Goal: Task Accomplishment & Management: Complete application form

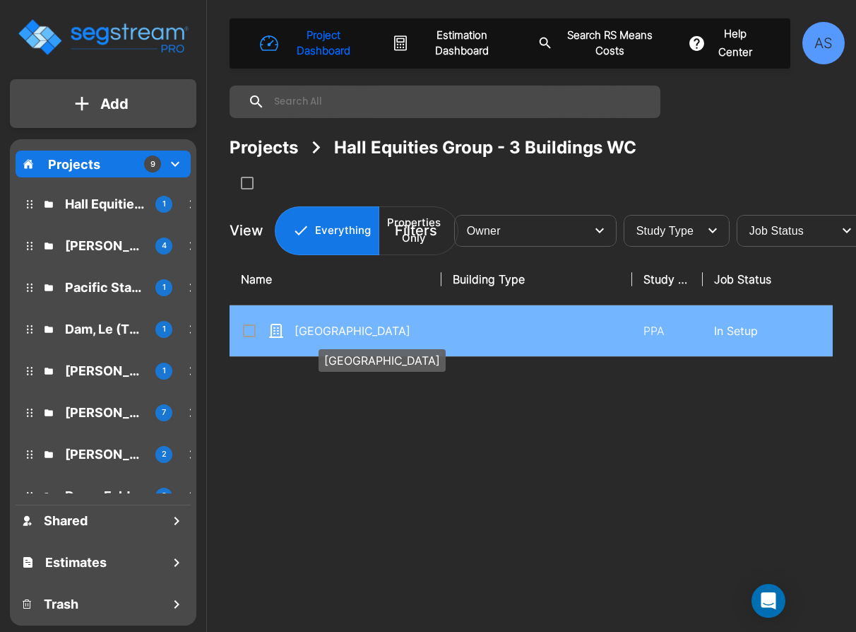
click at [346, 333] on p "[GEOGRAPHIC_DATA]" at bounding box center [365, 330] width 141 height 17
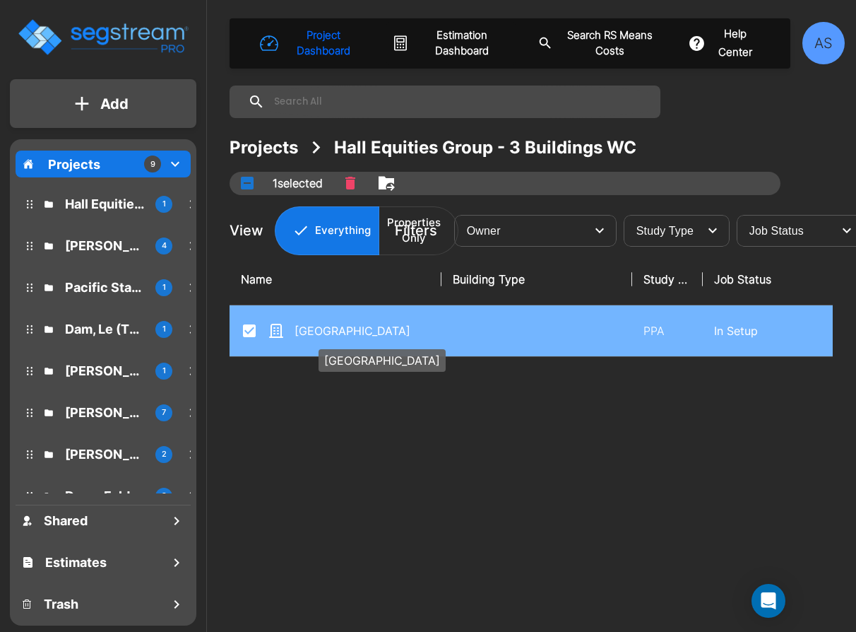
click at [346, 333] on p "[GEOGRAPHIC_DATA]" at bounding box center [365, 330] width 141 height 17
checkbox input "false"
click at [346, 333] on p "[GEOGRAPHIC_DATA]" at bounding box center [365, 330] width 141 height 17
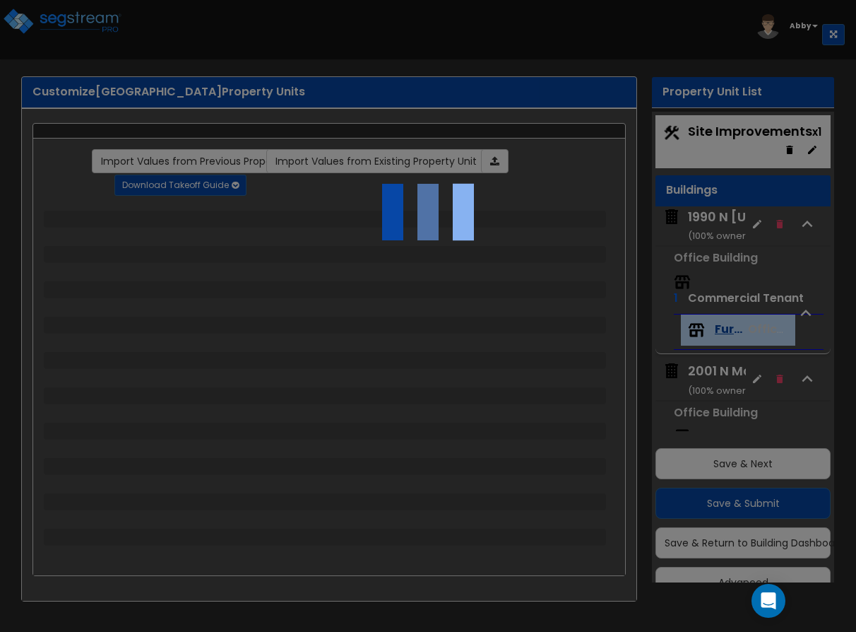
scroll to position [29, 0]
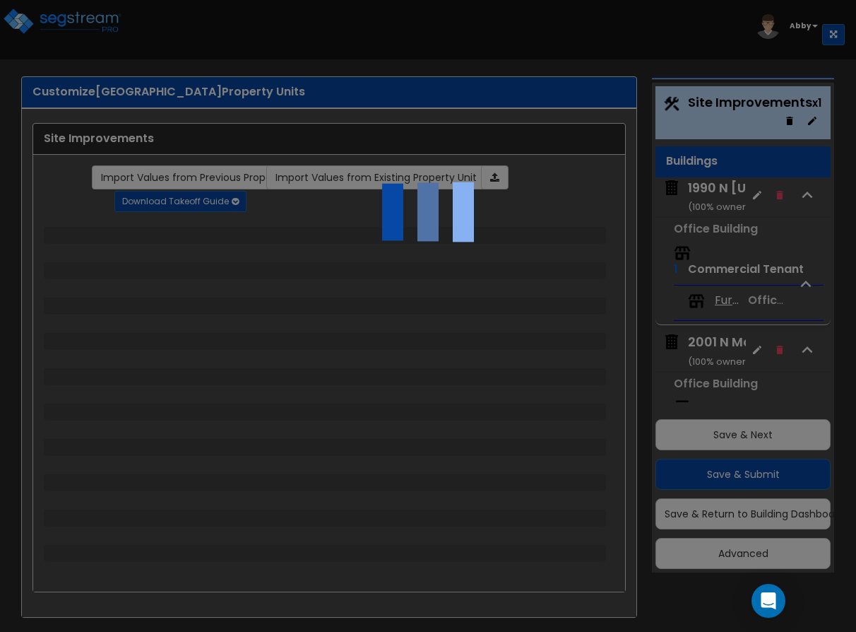
select select "2"
select select "1"
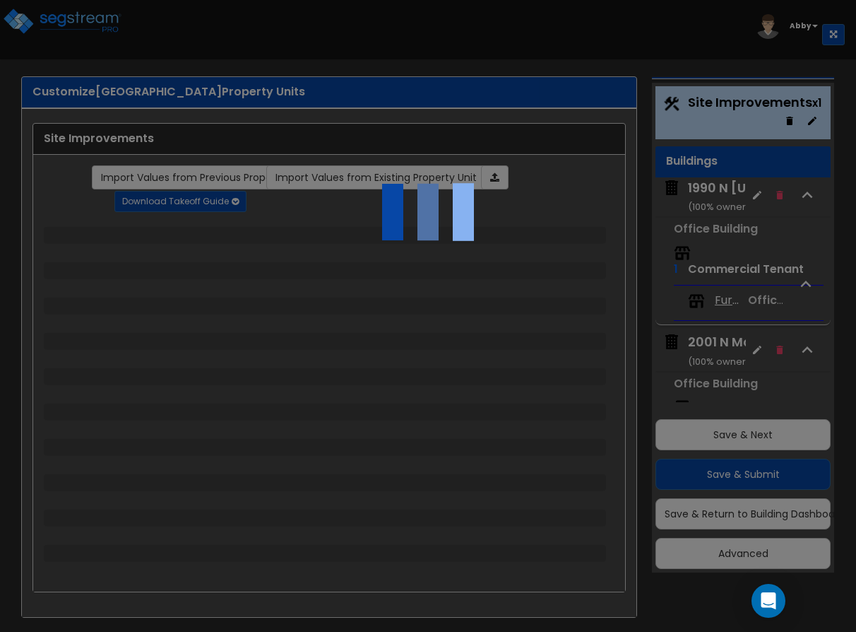
select select "2"
select select "1"
select select "2"
select select "1"
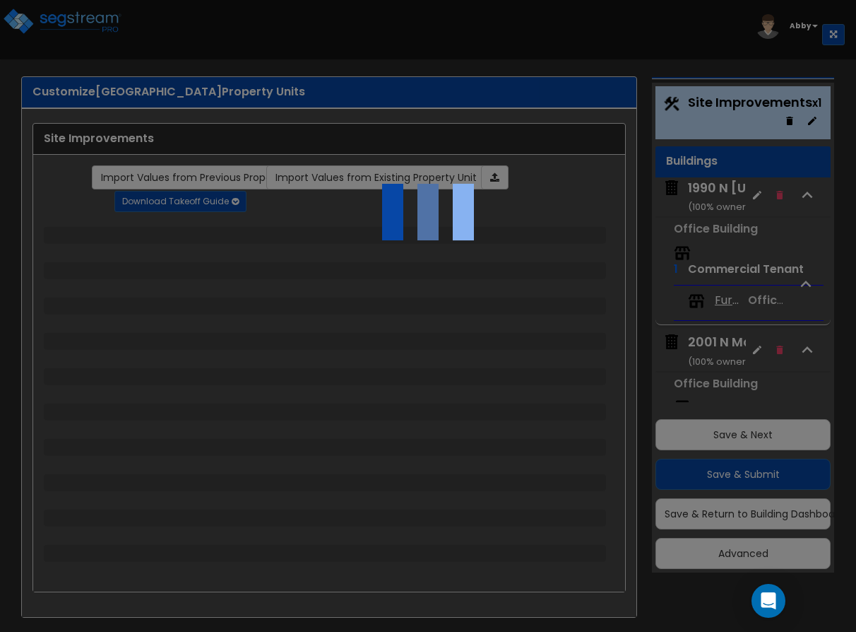
select select "1"
select select "2"
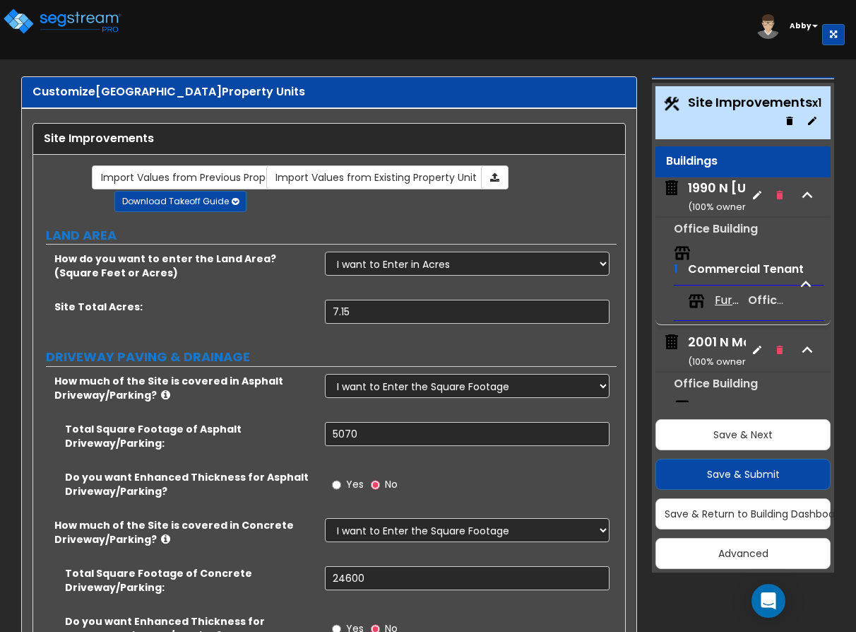
click at [707, 348] on div "2001 N Main ( 100 % ownership)" at bounding box center [728, 351] width 81 height 36
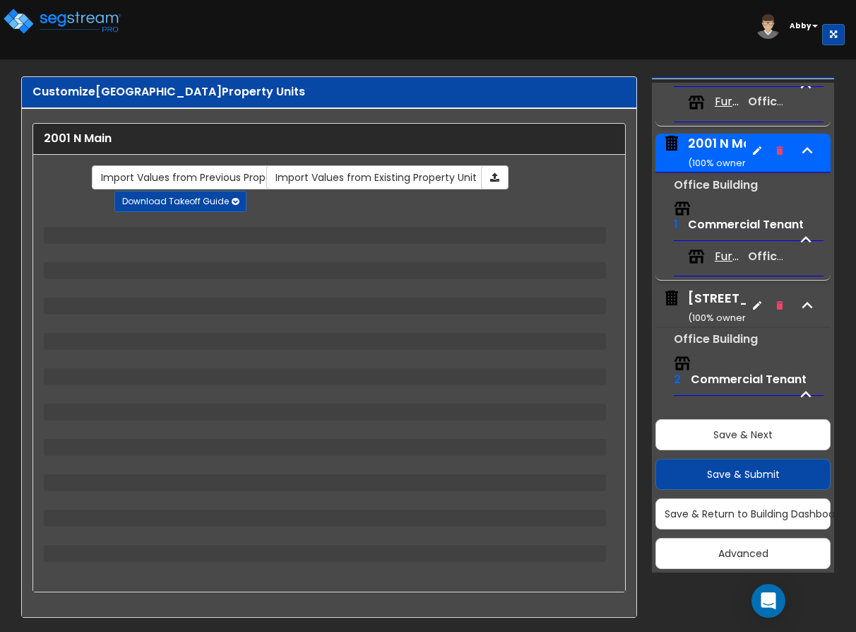
scroll to position [246, 0]
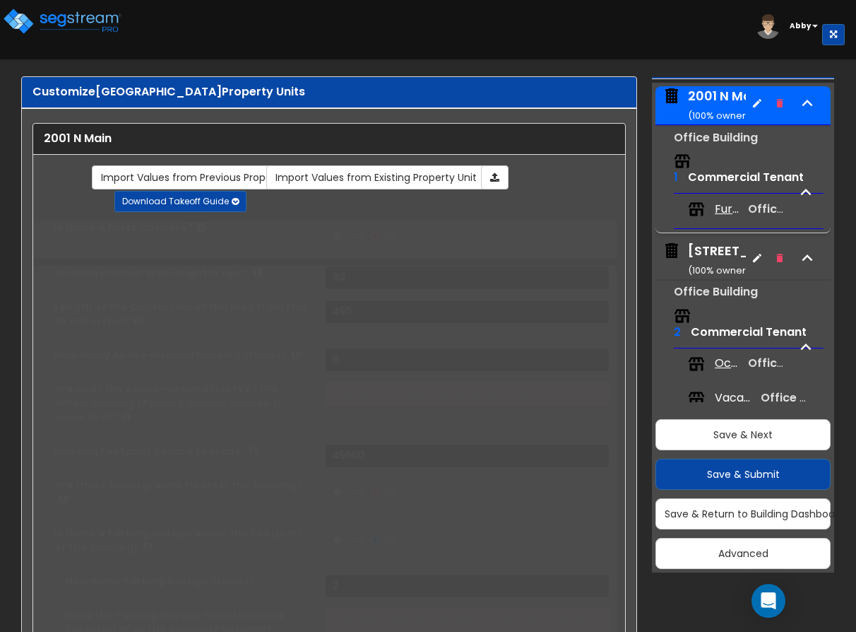
type input "80"
type input "450"
type input "6"
type input "45600"
radio input "true"
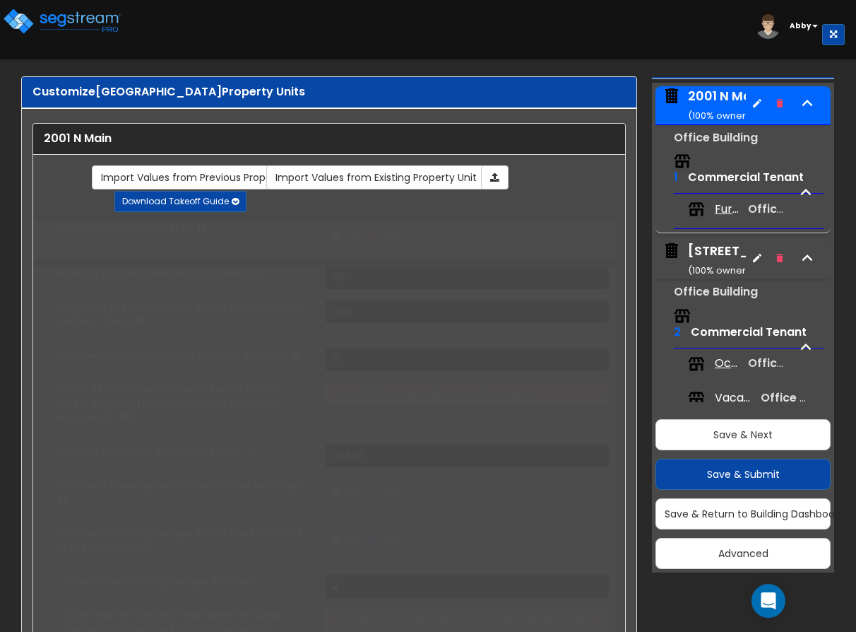
type input "2"
select select "1"
type input "40"
radio input "true"
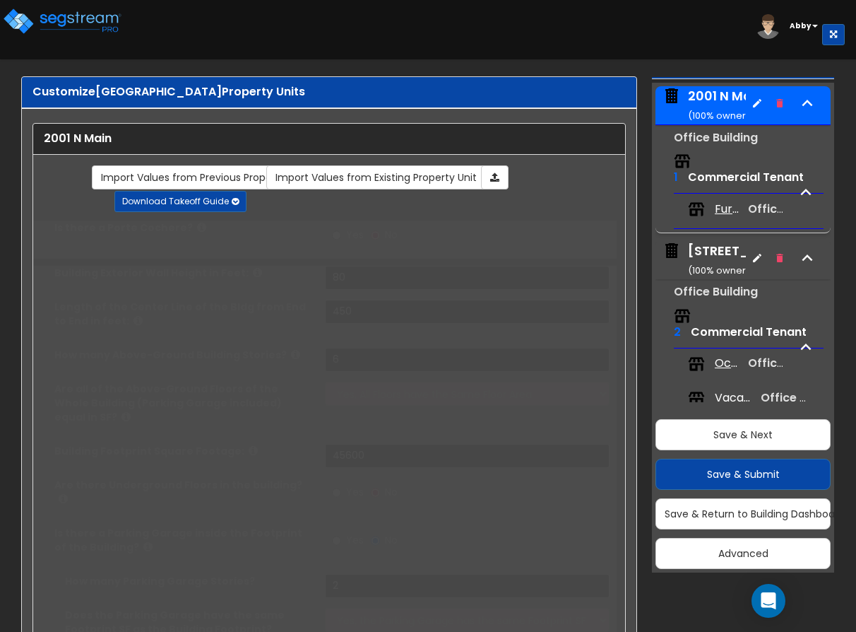
select select "1"
select select "2"
select select "1"
select select "2"
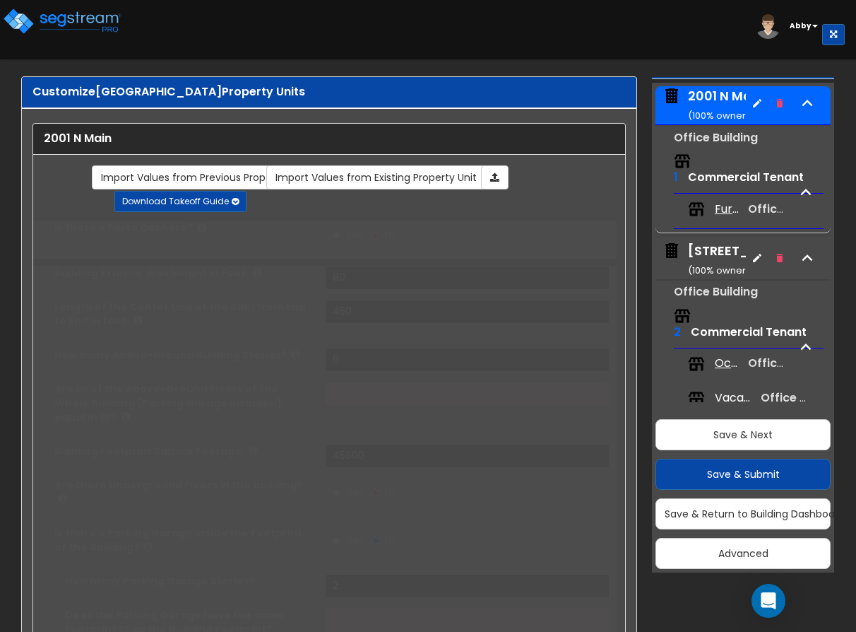
radio input "true"
select select "2"
type input "20"
radio input "true"
type input "100"
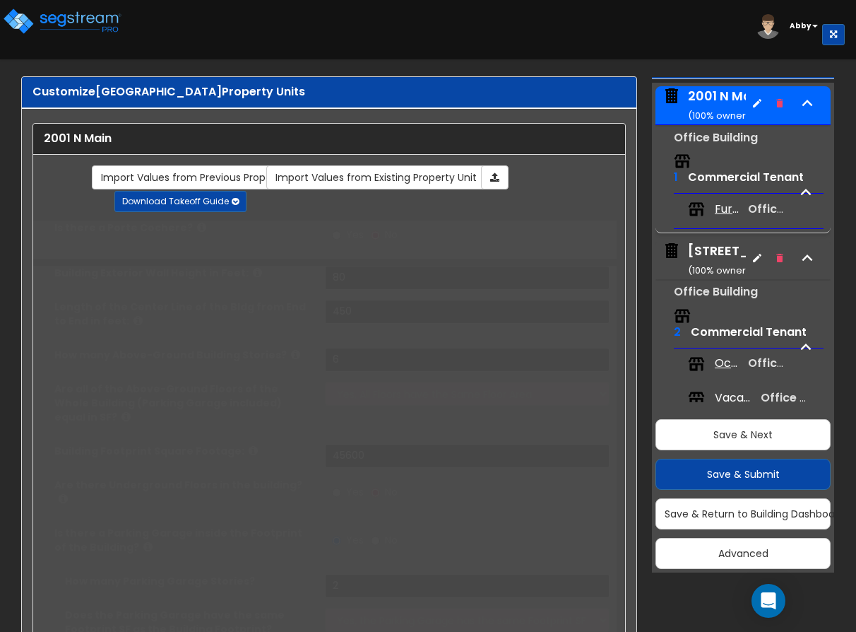
radio input "true"
type input "7000"
select select "1"
type input "80"
select select "1"
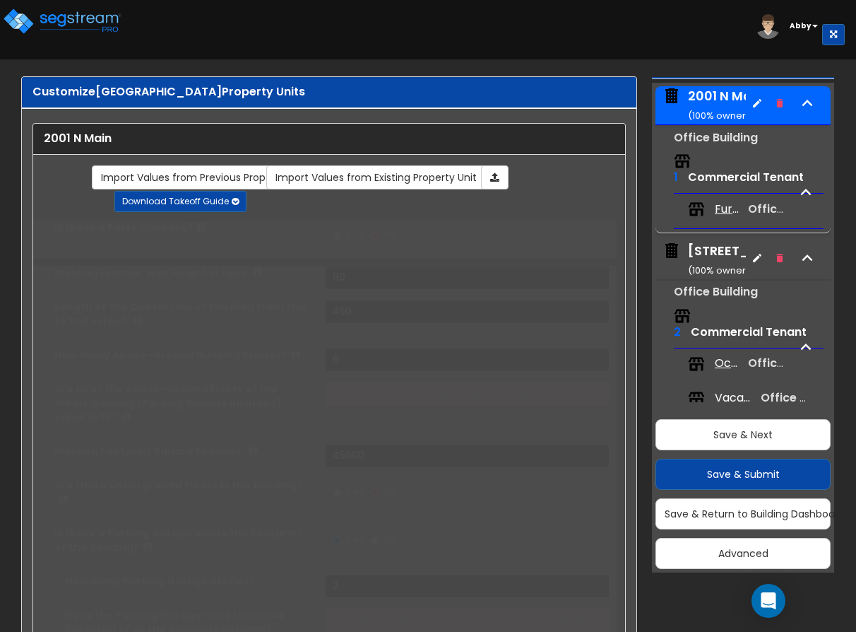
select select "2"
radio input "true"
type input "2"
radio input "true"
type input "2"
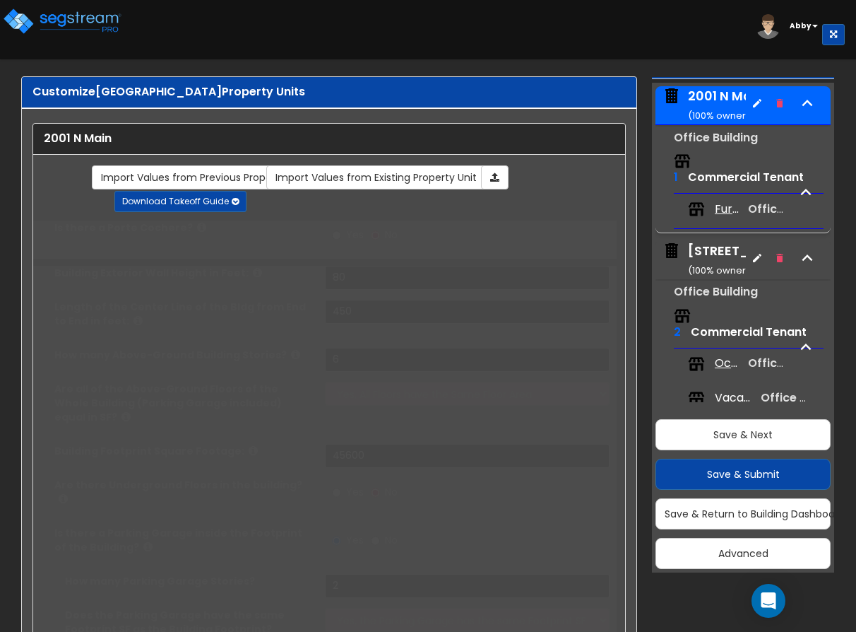
type input "2"
select select "4"
radio input "true"
type input "2"
select select "1"
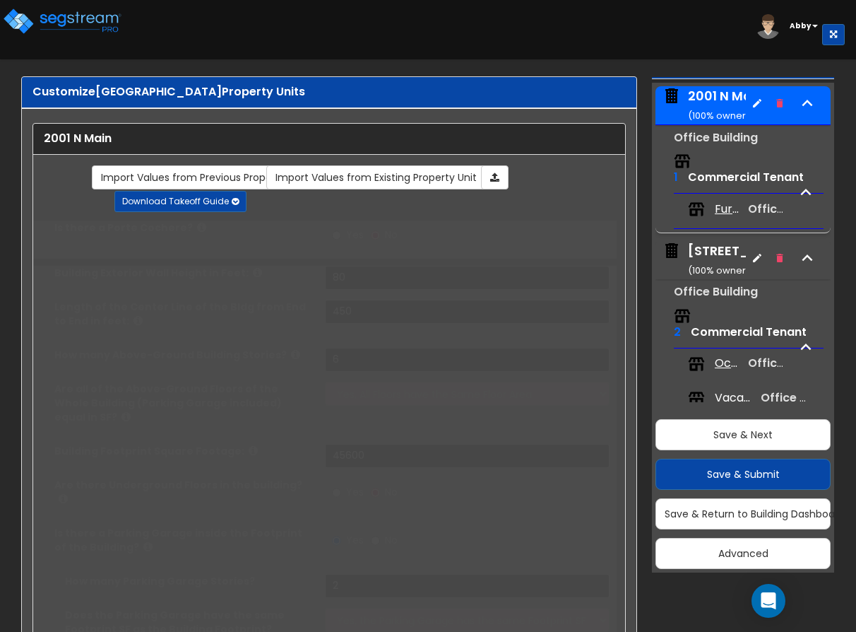
radio input "true"
select select "1"
radio input "true"
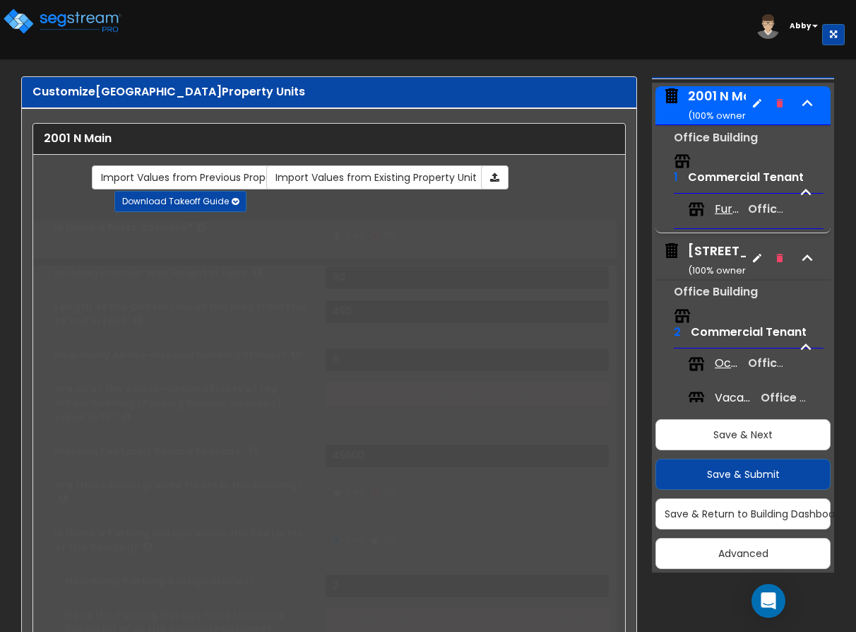
select select "1"
radio input "true"
select select "2"
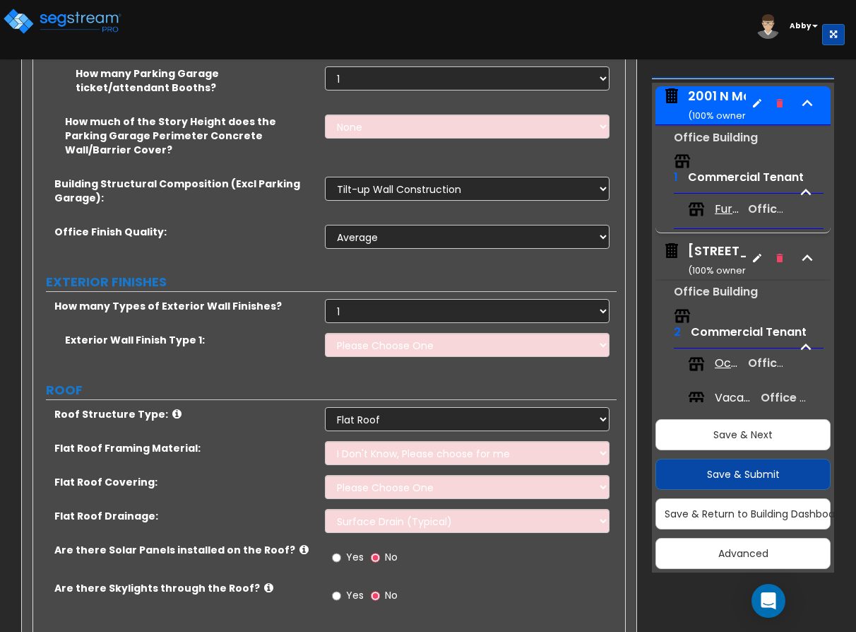
scroll to position [1060, 0]
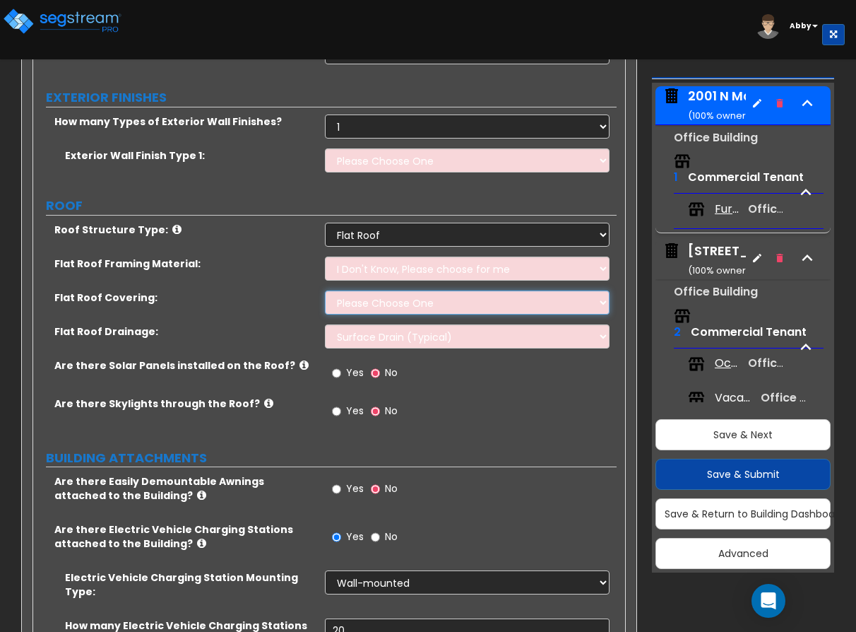
click at [402, 290] on select "Please Choose One Rolled Asphalt PVC Membrane Plastic (EPDM) Membrane Asphalt F…" at bounding box center [467, 302] width 285 height 24
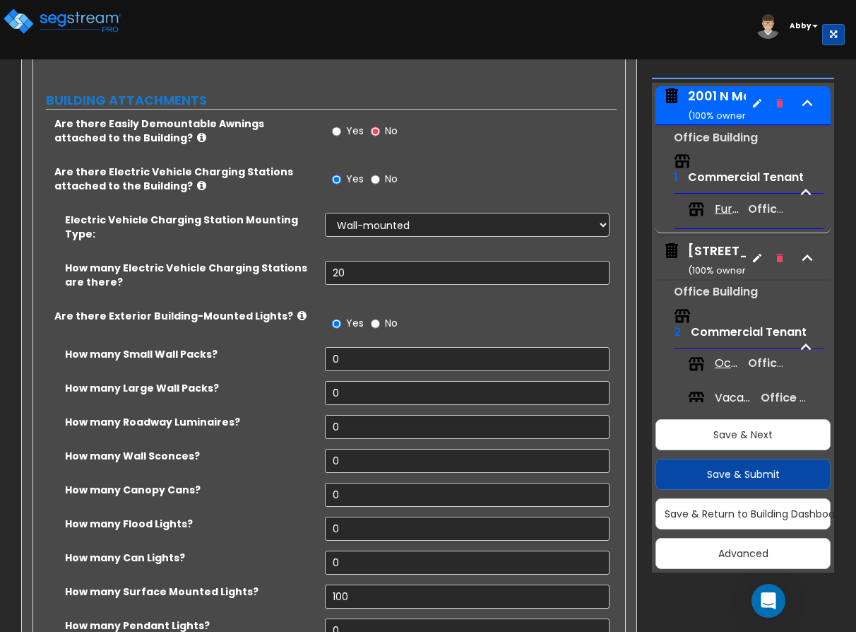
scroll to position [1554, 0]
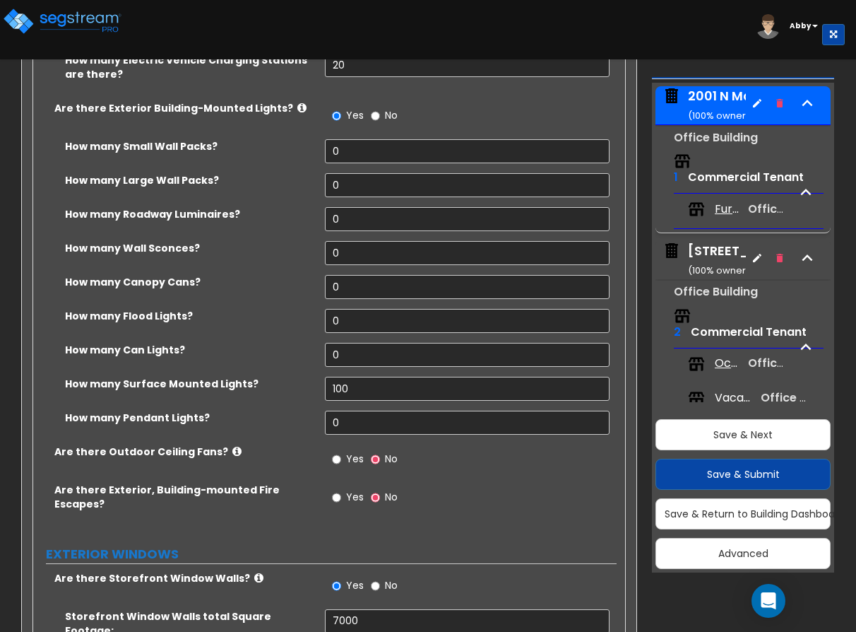
click at [719, 210] on span "Furnished Spaces" at bounding box center [729, 209] width 28 height 16
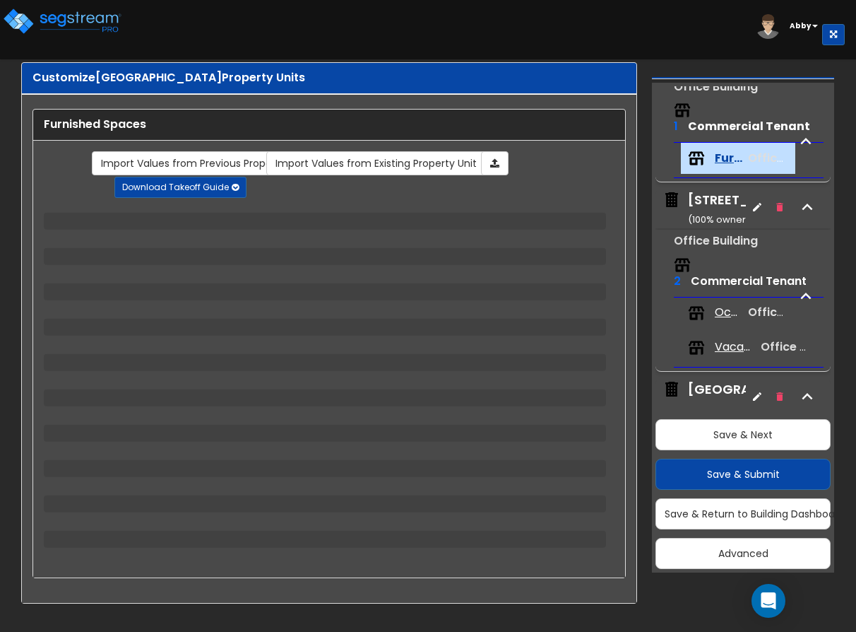
scroll to position [353, 0]
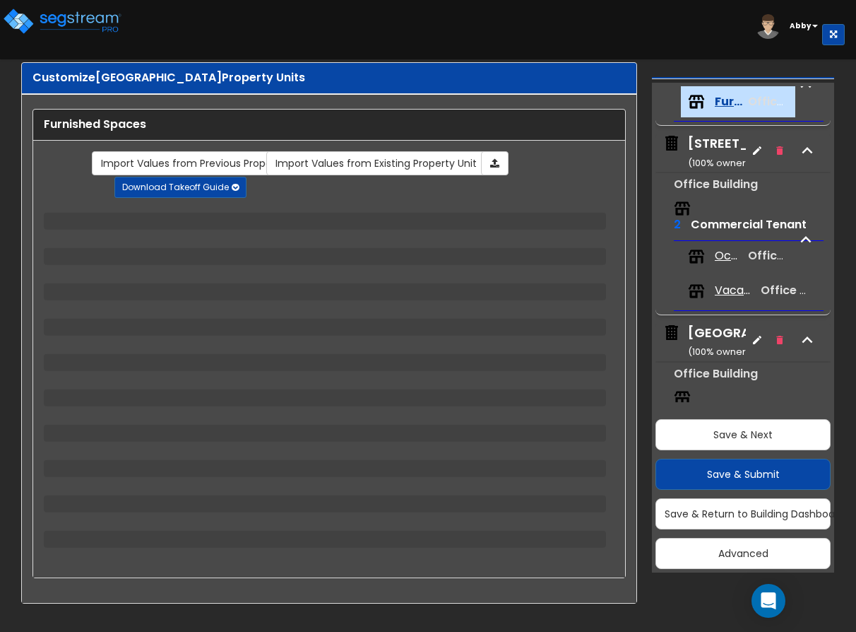
select select "1"
select select "3"
select select "7"
select select "1"
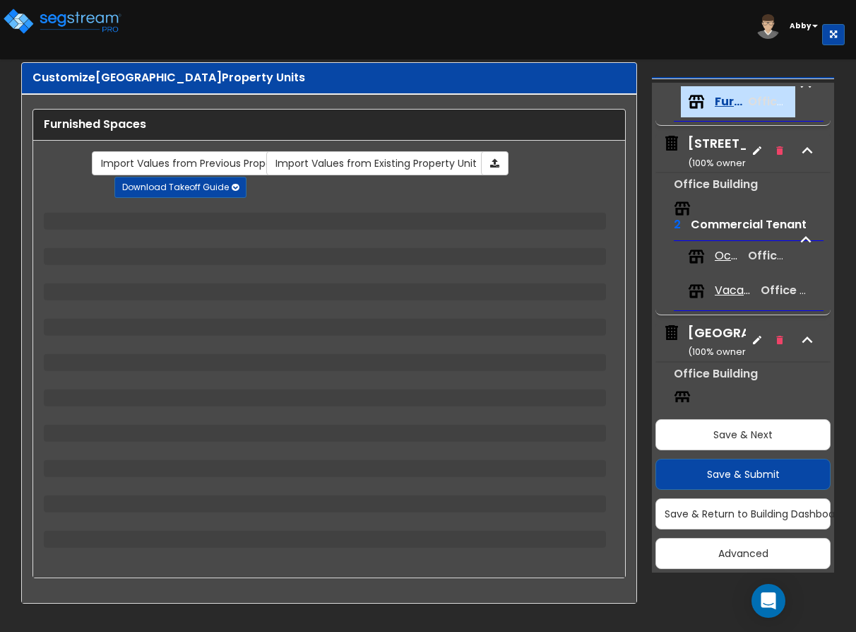
select select "6"
select select "1"
select select "3"
select select "2"
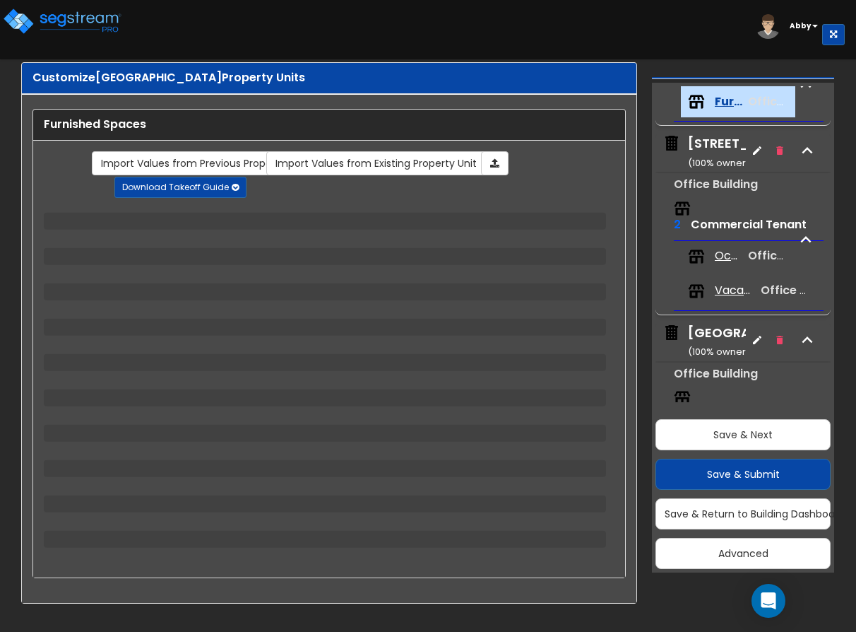
select select "1"
select select "2"
select select "1"
select select "2"
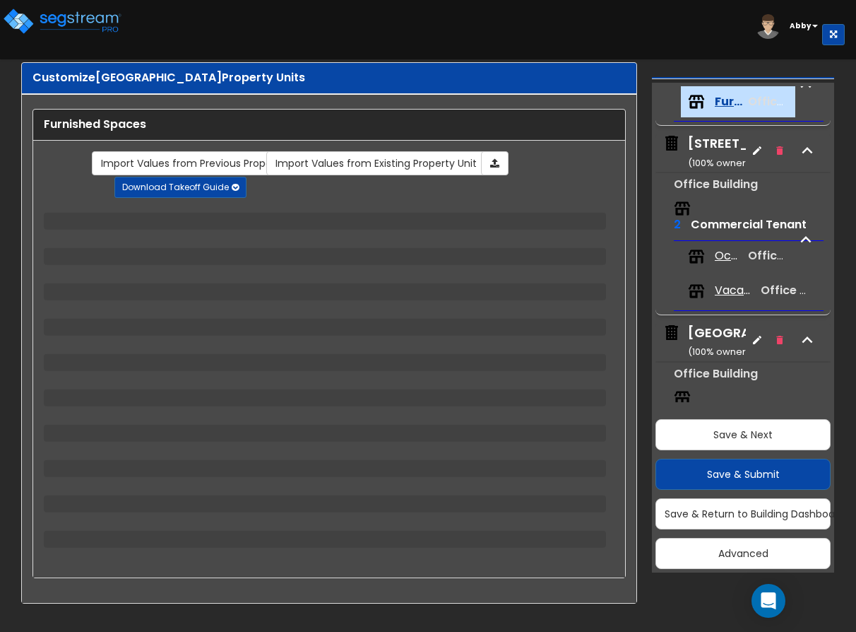
select select "3"
select select "1"
select select "2"
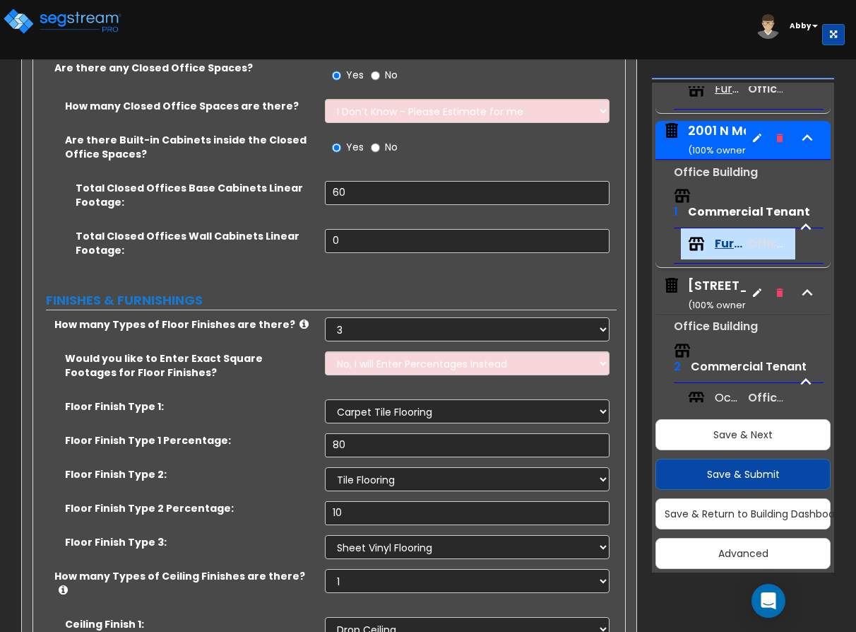
scroll to position [212, 0]
click at [713, 287] on div "[STREET_ADDRESS] ( 100 % ownership)" at bounding box center [751, 294] width 126 height 36
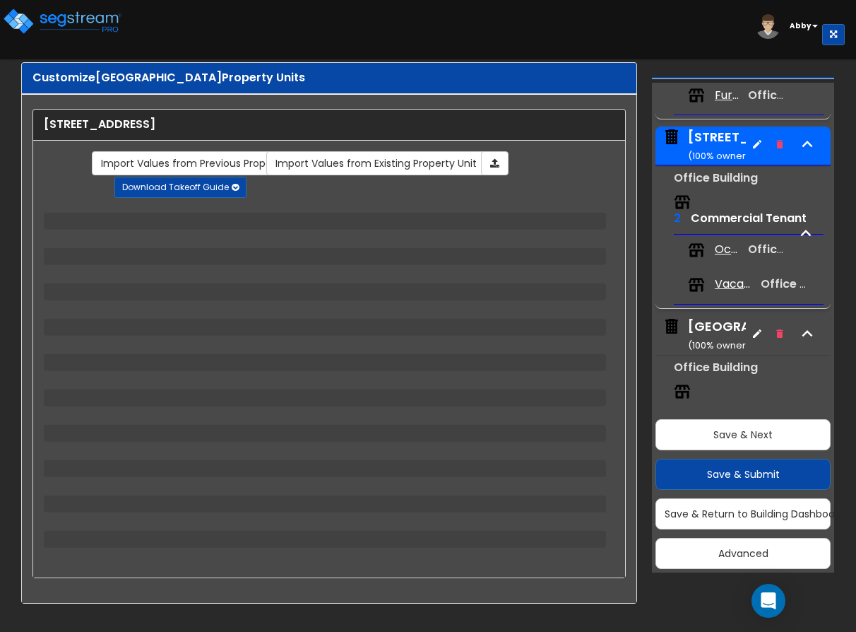
scroll to position [400, 0]
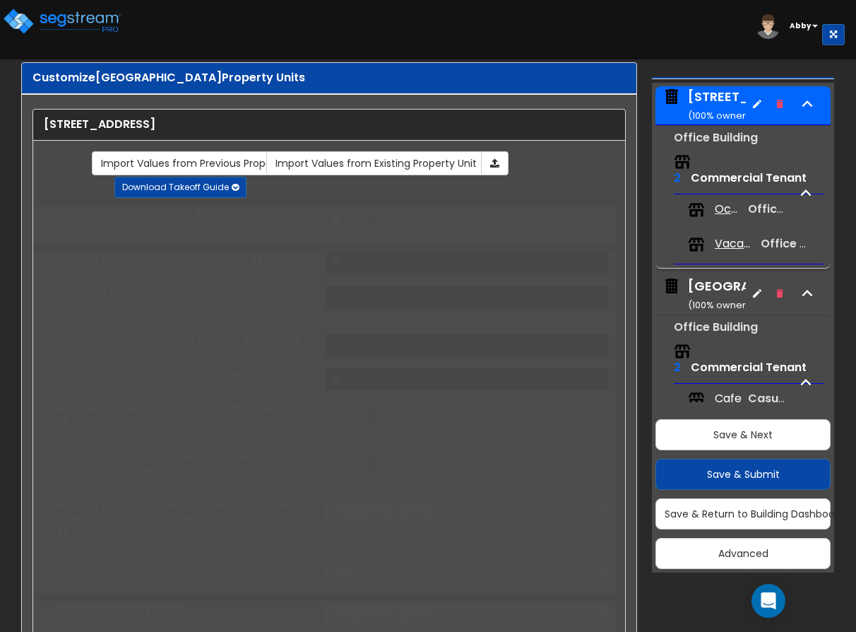
type input "1"
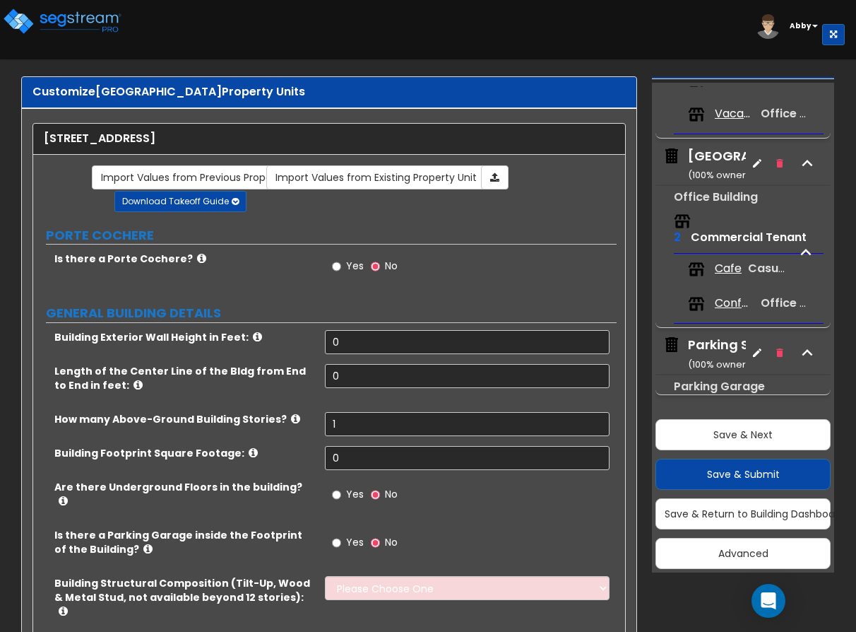
scroll to position [6, 0]
